Goal: Information Seeking & Learning: Learn about a topic

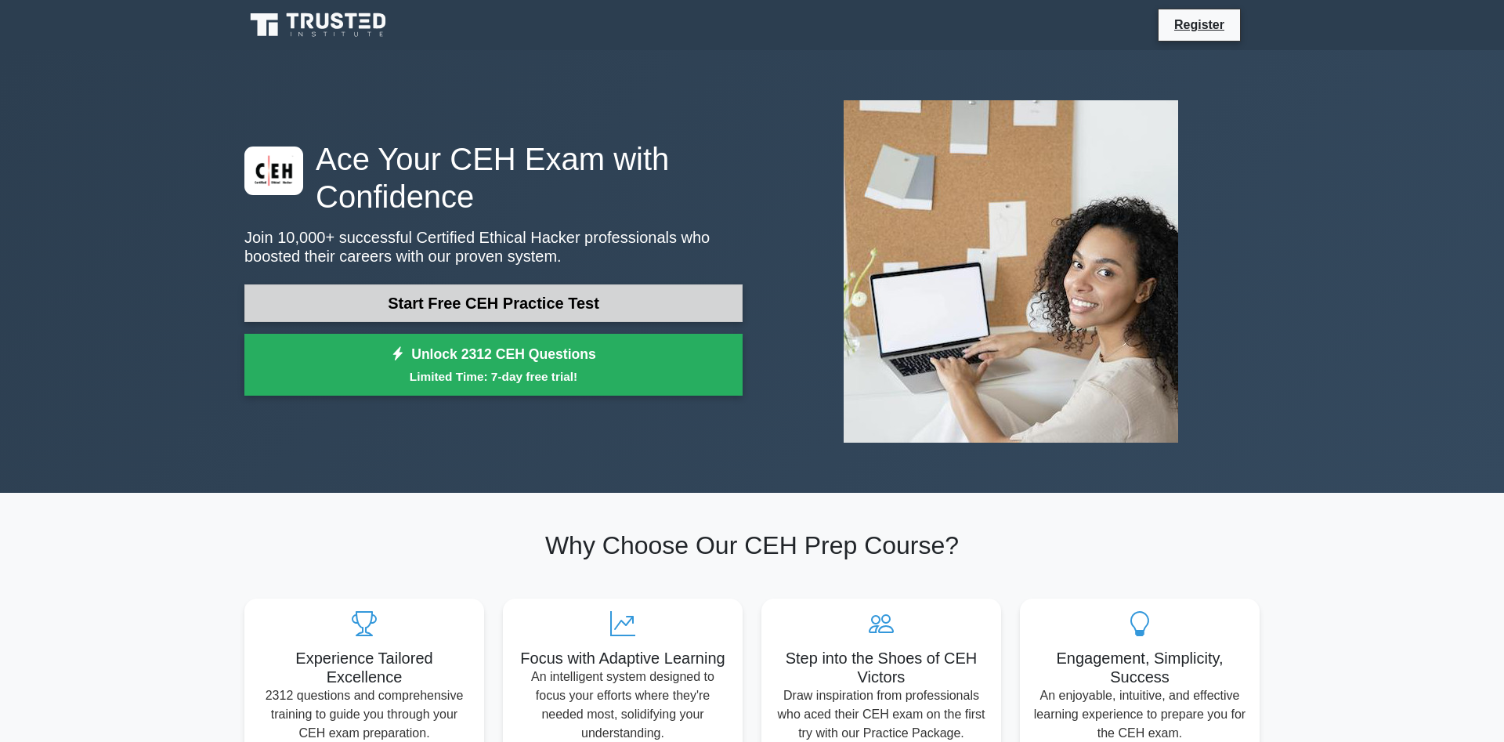
click at [487, 308] on link "Start Free CEH Practice Test" at bounding box center [493, 303] width 498 height 38
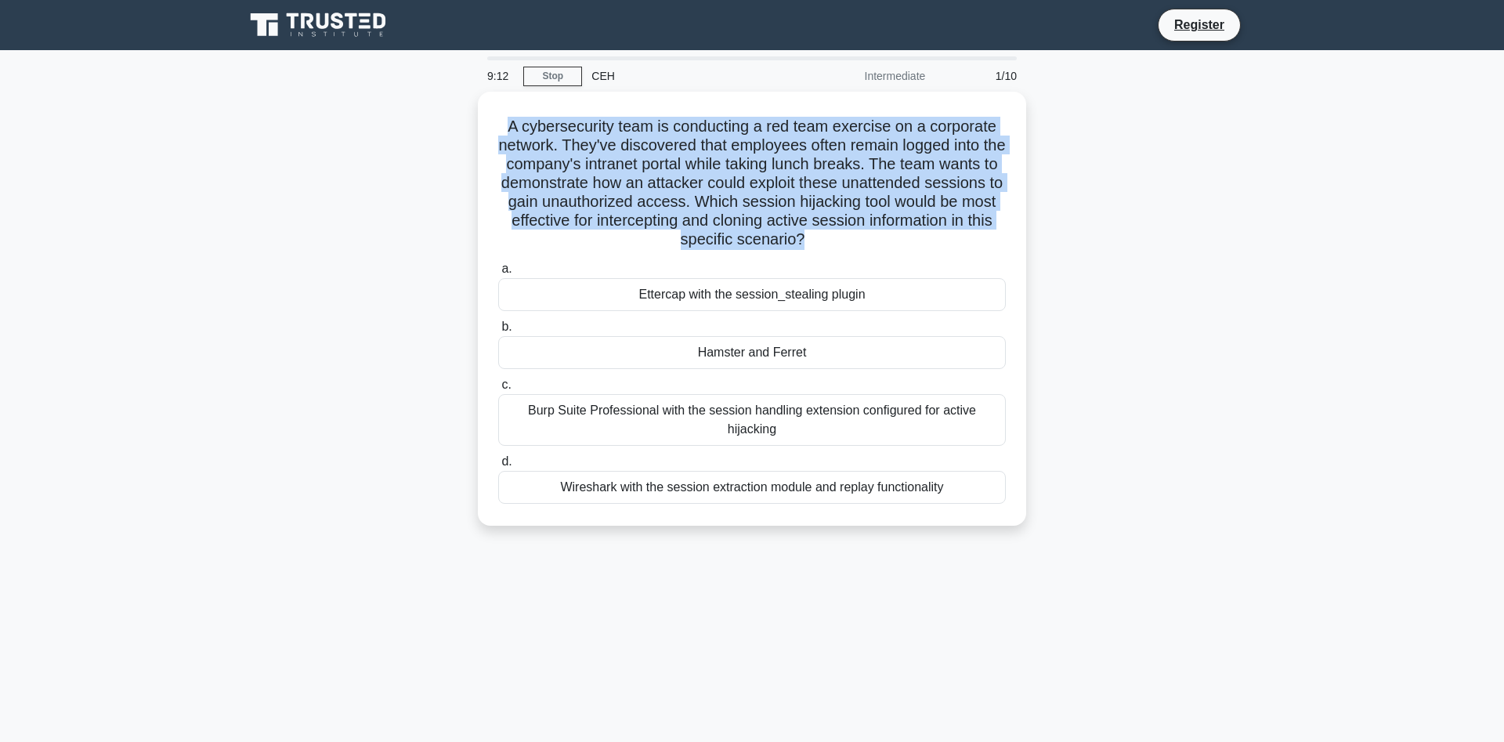
drag, startPoint x: 950, startPoint y: 486, endPoint x: 477, endPoint y: 122, distance: 596.9
click at [477, 122] on div "A cybersecurity team is conducting a red team exercise on a corporate network. …" at bounding box center [752, 318] width 1034 height 453
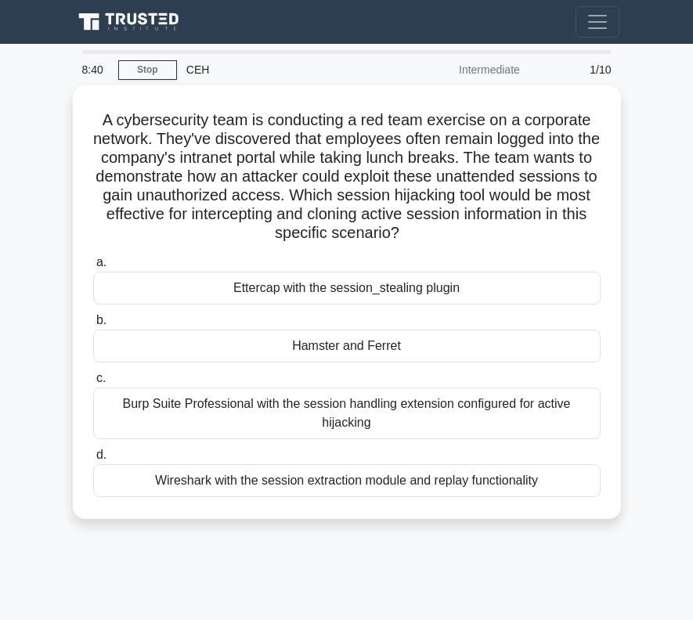
click at [527, 561] on div "8:40 Stop CEH Intermediate 1/10 A cybersecurity team is conducting a red team e…" at bounding box center [347, 441] width 564 height 783
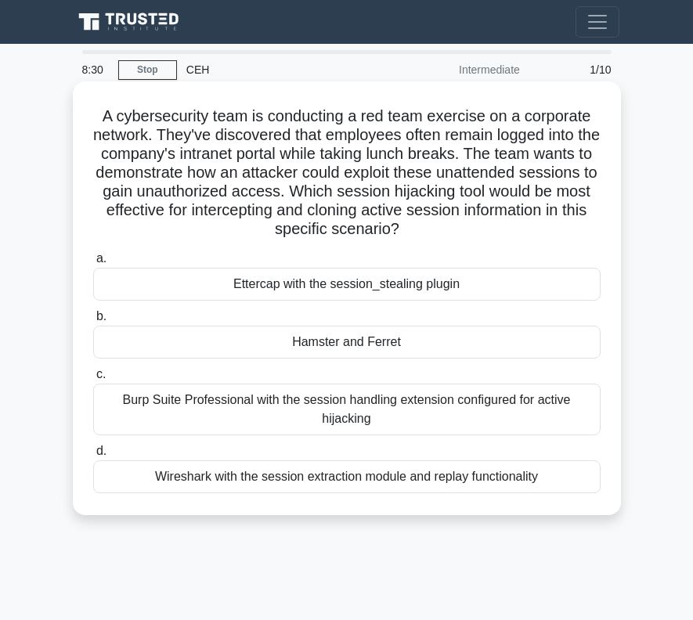
click at [386, 346] on div "Hamster and Ferret" at bounding box center [346, 342] width 507 height 33
click at [93, 322] on input "b. Hamster and Ferret" at bounding box center [93, 317] width 0 height 10
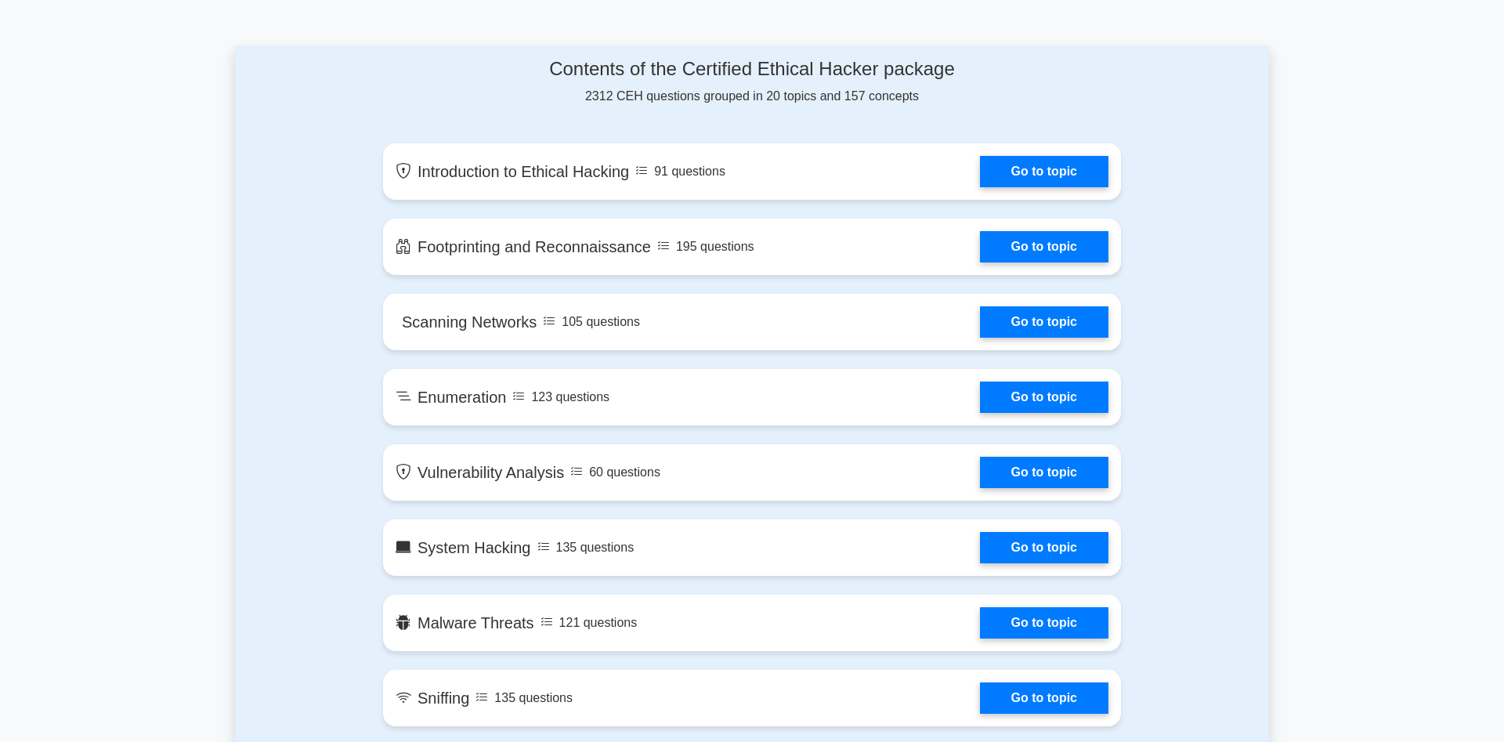
scroll to position [799, 0]
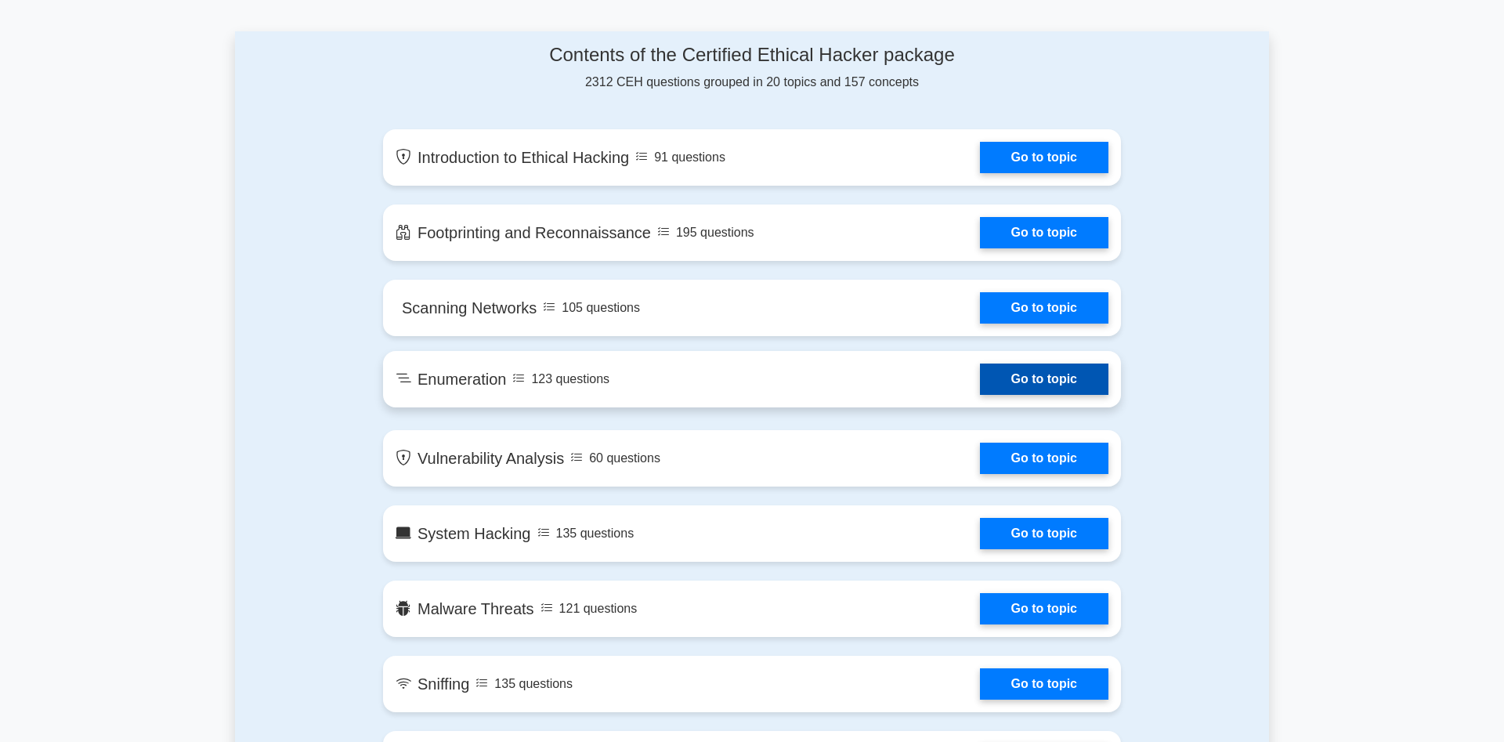
click at [1008, 372] on link "Go to topic" at bounding box center [1044, 378] width 128 height 31
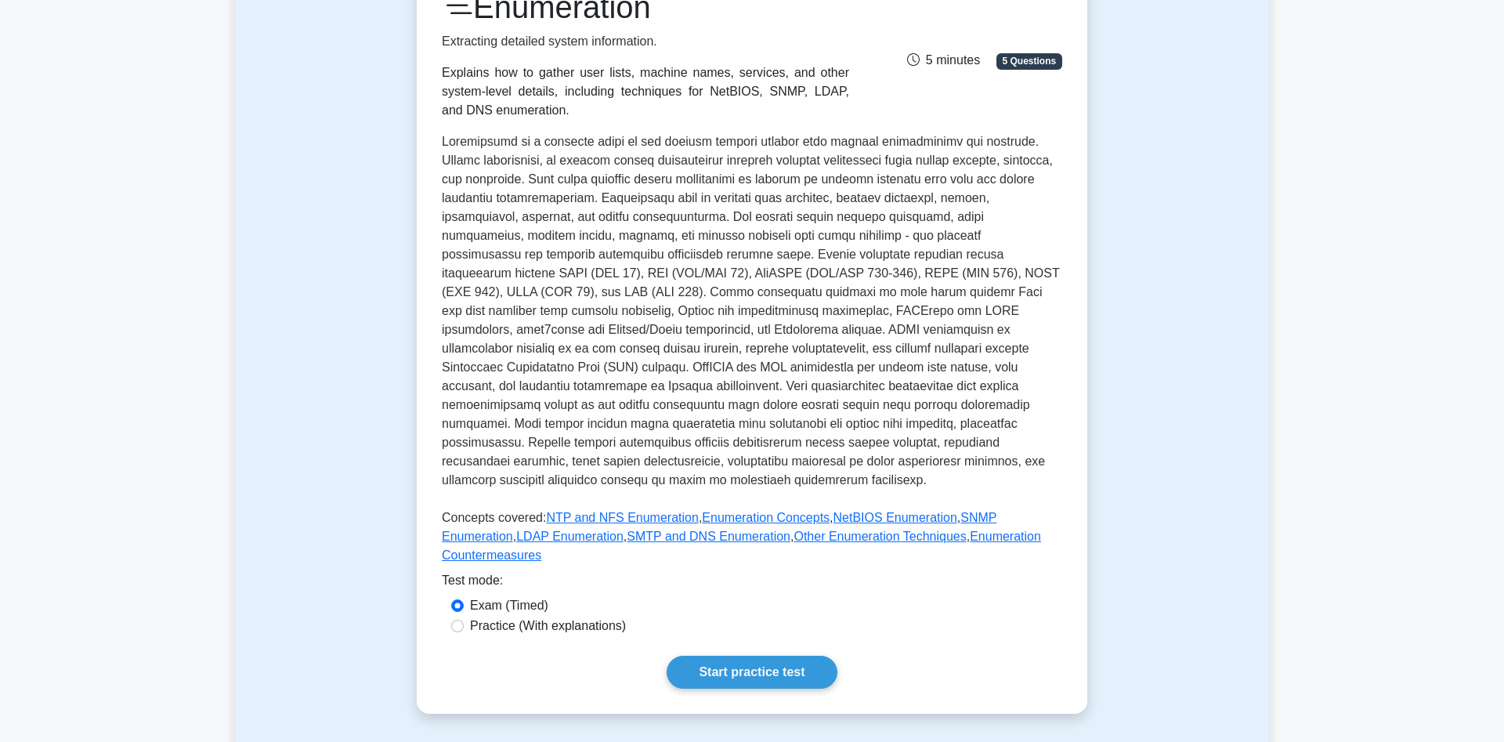
scroll to position [240, 0]
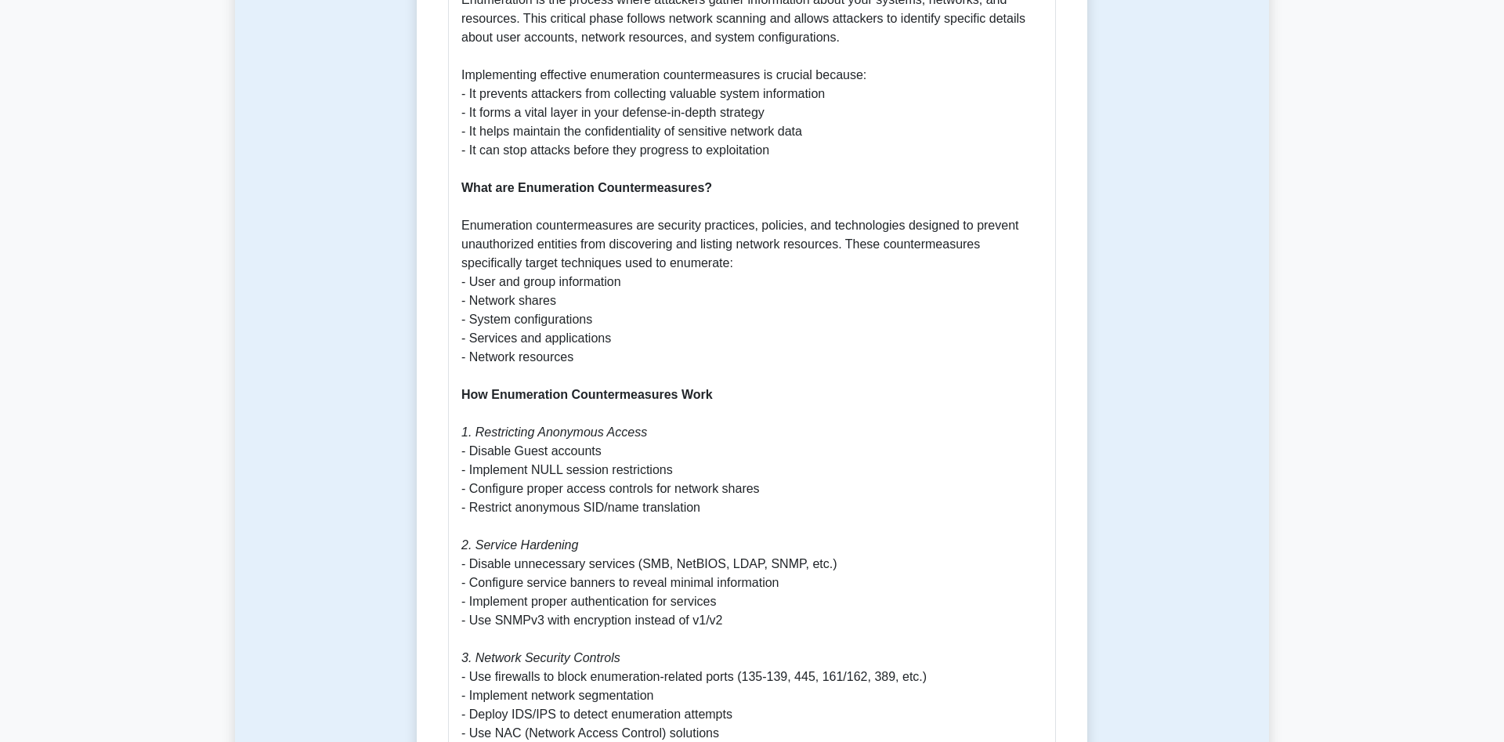
scroll to position [879, 0]
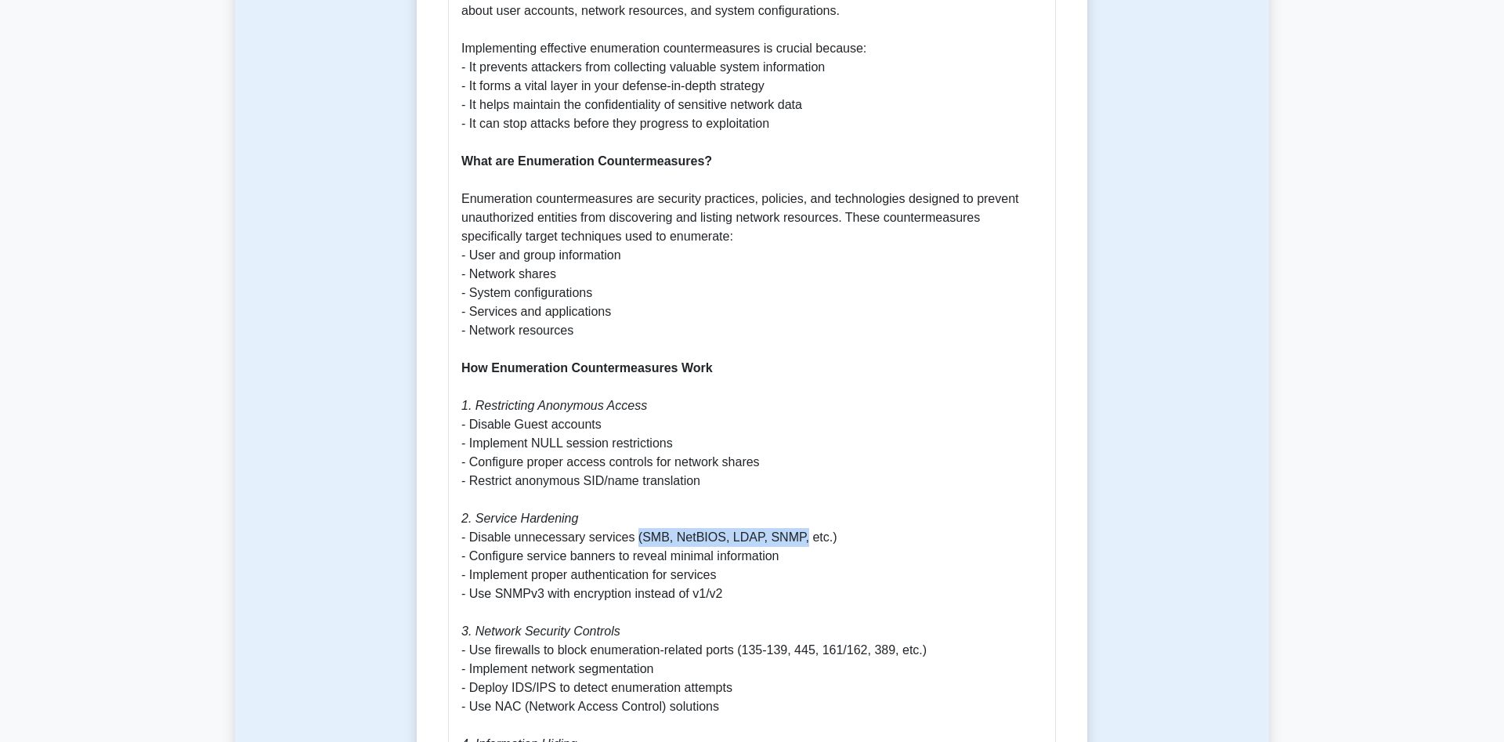
drag, startPoint x: 632, startPoint y: 517, endPoint x: 778, endPoint y: 548, distance: 149.7
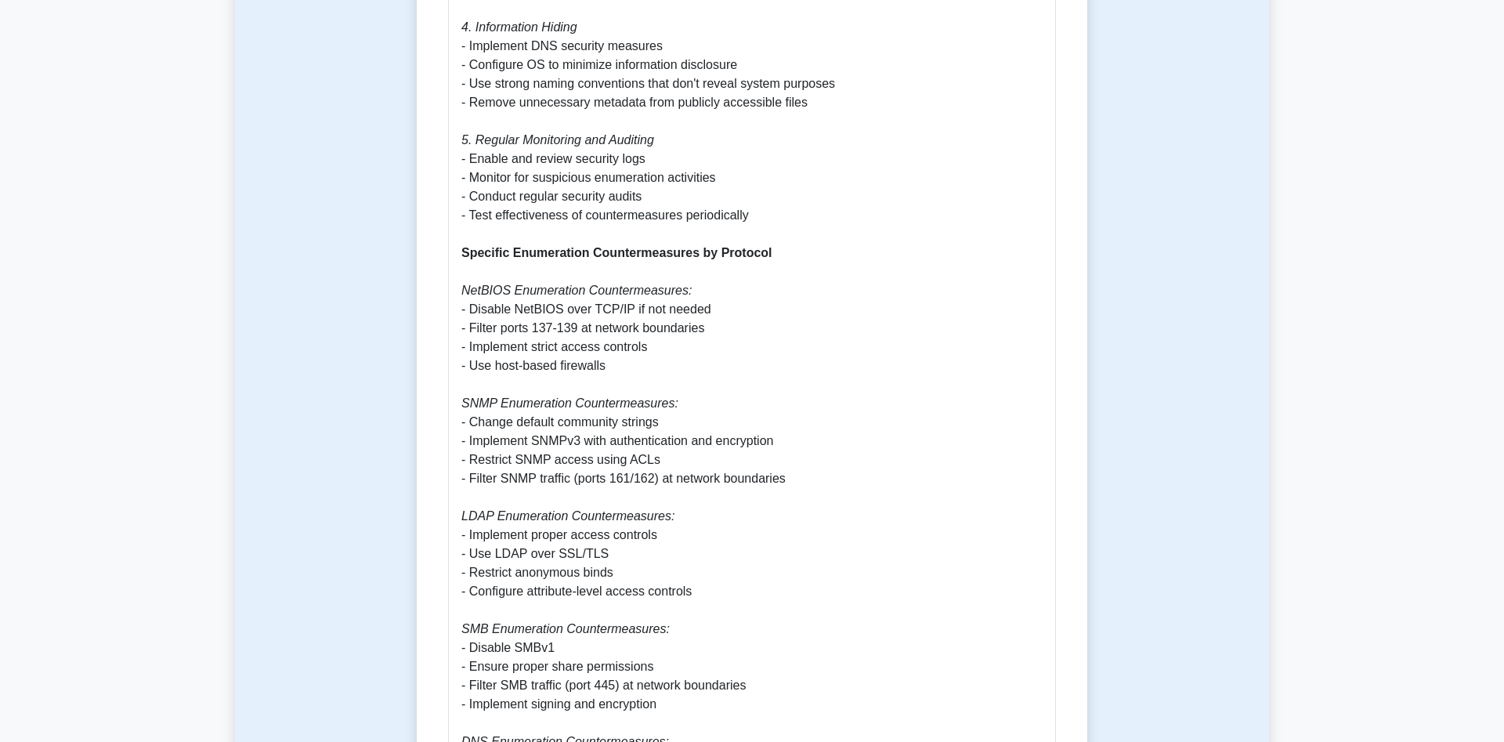
scroll to position [1597, 0]
drag, startPoint x: 466, startPoint y: 496, endPoint x: 491, endPoint y: 500, distance: 25.4
click at [491, 507] on icon "LDAP Enumeration Countermeasures:" at bounding box center [567, 513] width 213 height 13
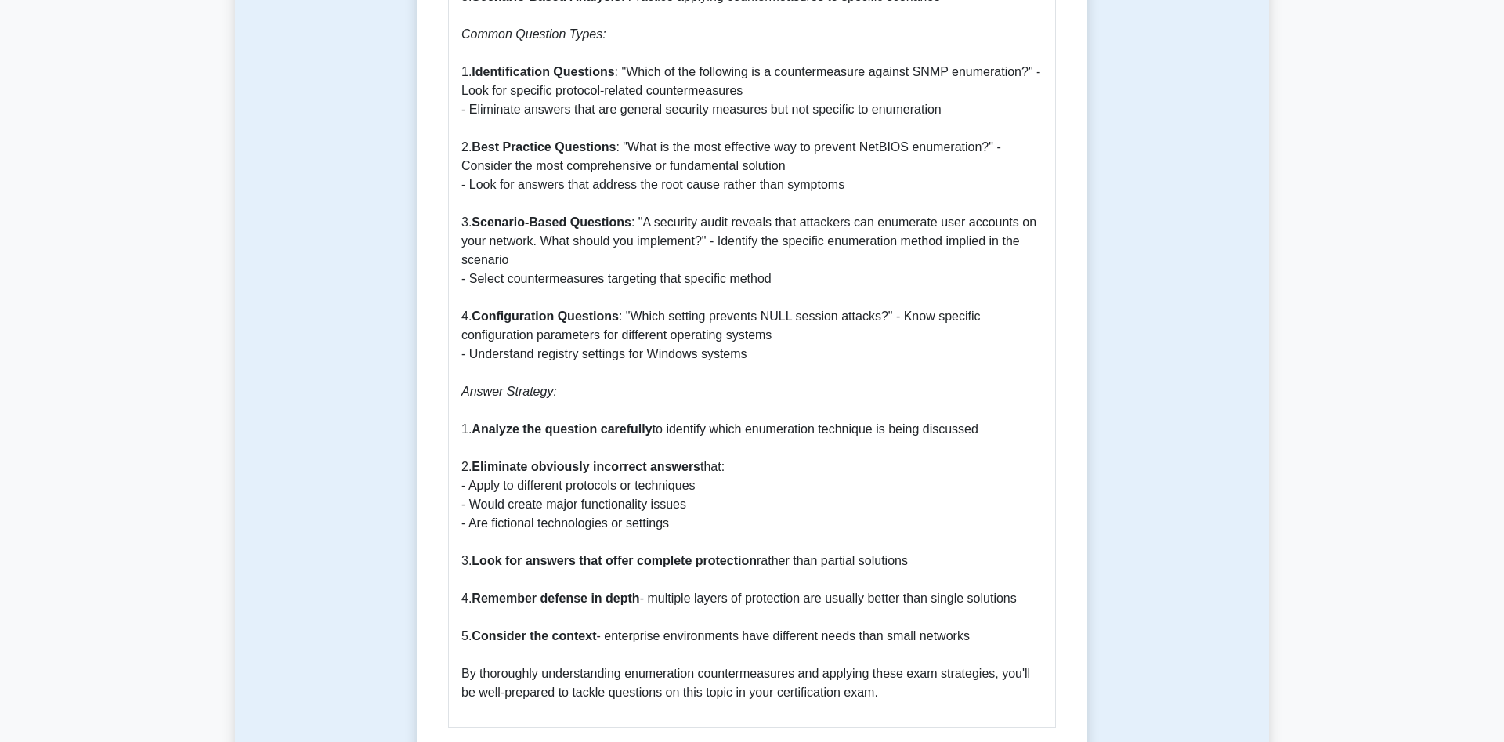
scroll to position [2955, 0]
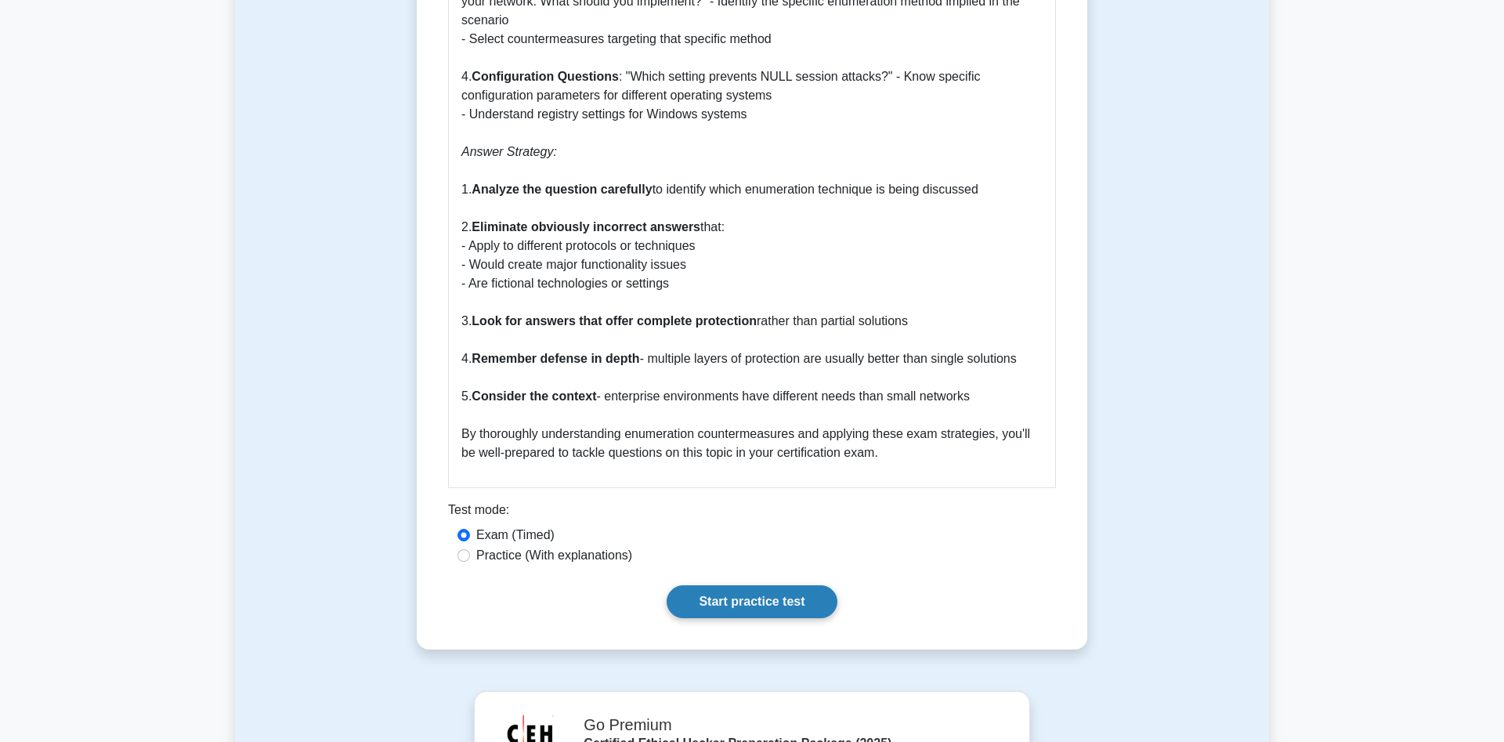
click at [690, 585] on link "Start practice test" at bounding box center [751, 601] width 170 height 33
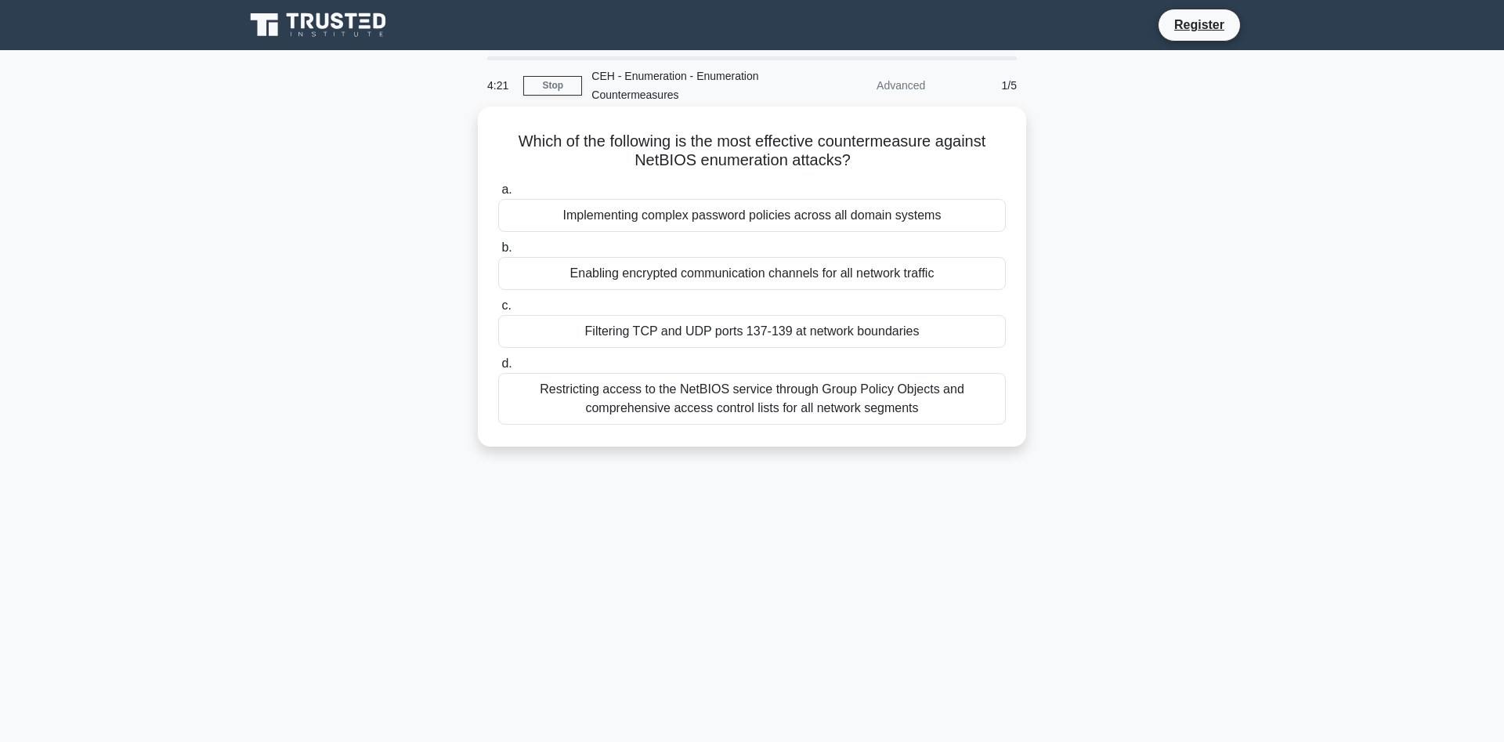
click at [724, 211] on div "Implementing complex password policies across all domain systems" at bounding box center [751, 215] width 507 height 33
click at [498, 195] on input "a. Implementing complex password policies across all domain systems" at bounding box center [498, 190] width 0 height 10
